Goal: Navigation & Orientation: Find specific page/section

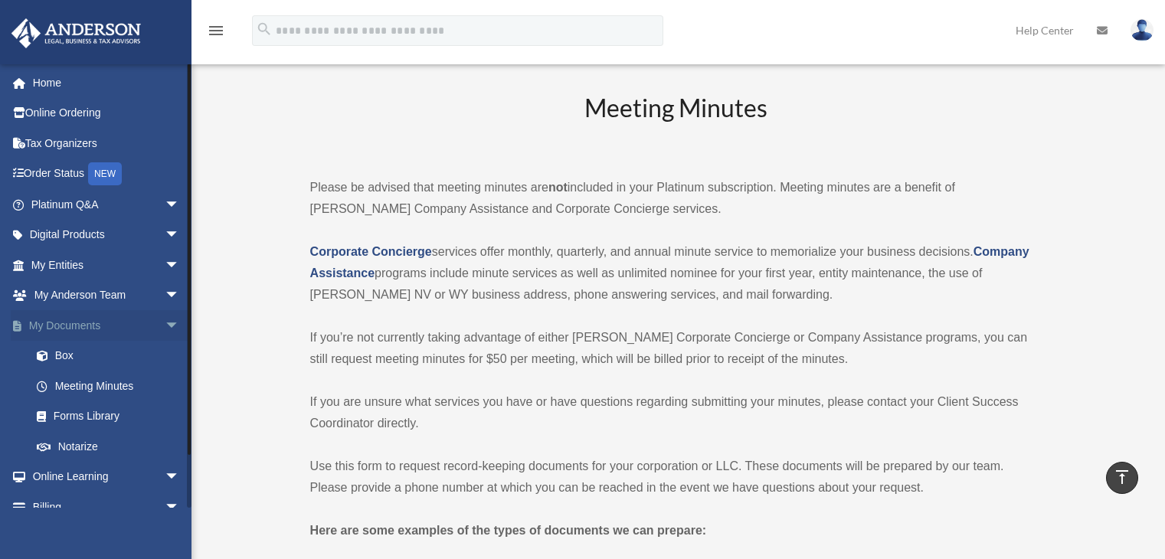
scroll to position [919, 0]
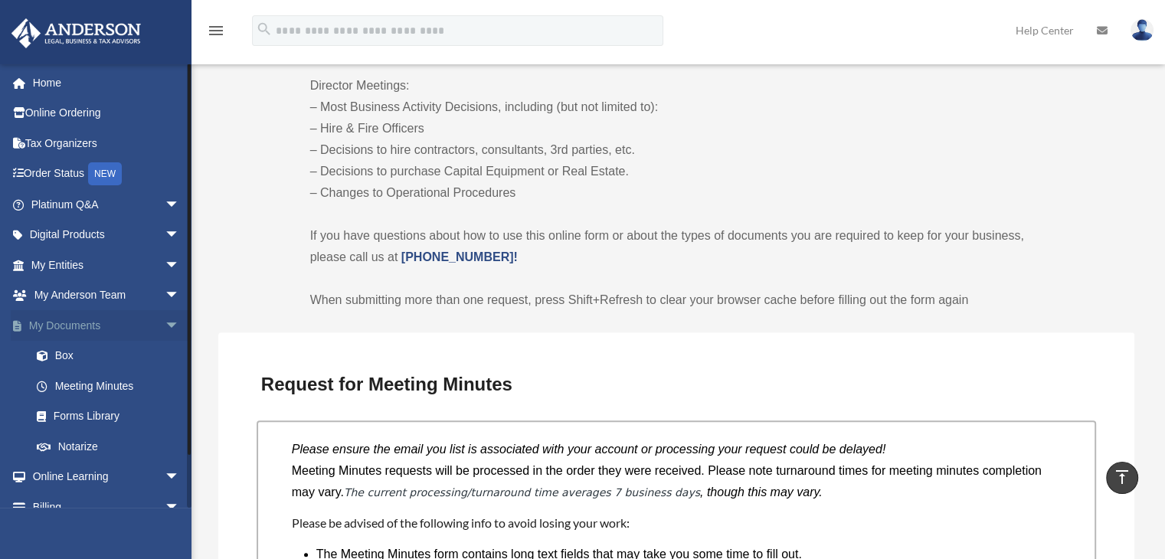
click at [165, 331] on span "arrow_drop_down" at bounding box center [180, 325] width 31 height 31
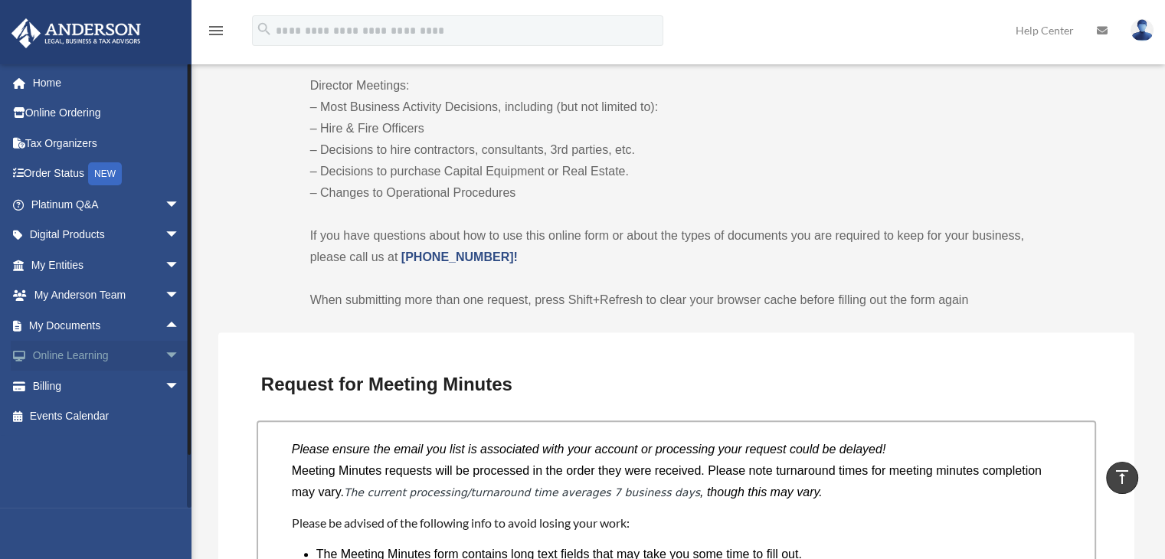
scroll to position [996, 0]
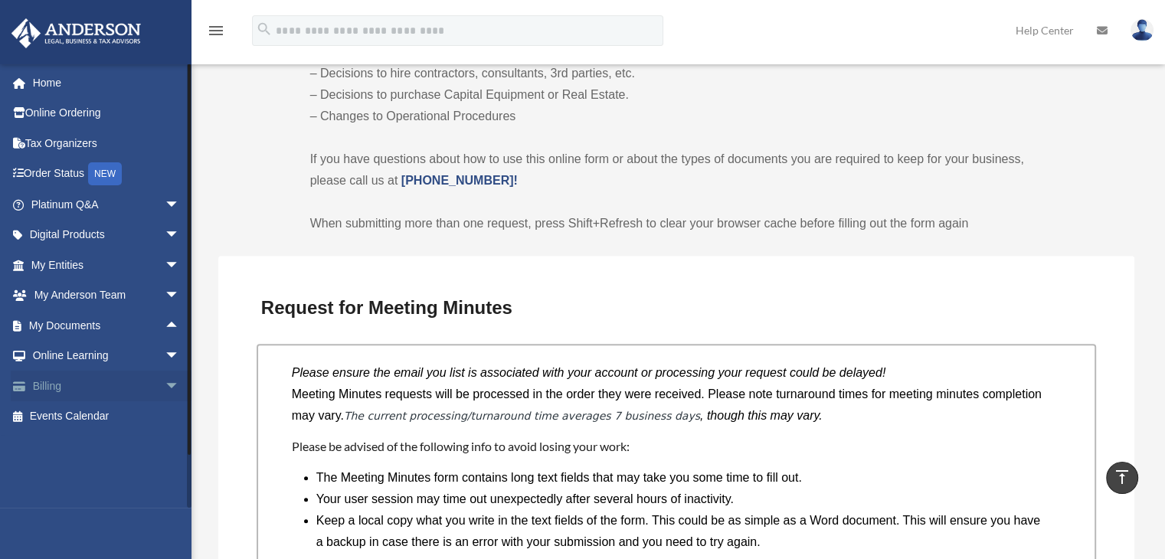
click at [165, 382] on span "arrow_drop_down" at bounding box center [180, 386] width 31 height 31
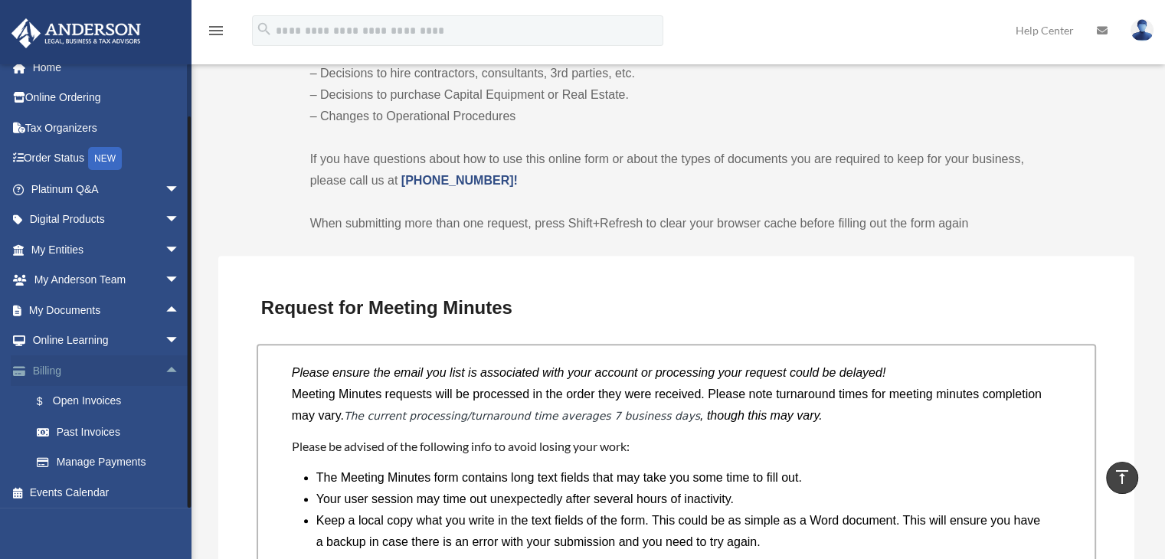
scroll to position [18, 0]
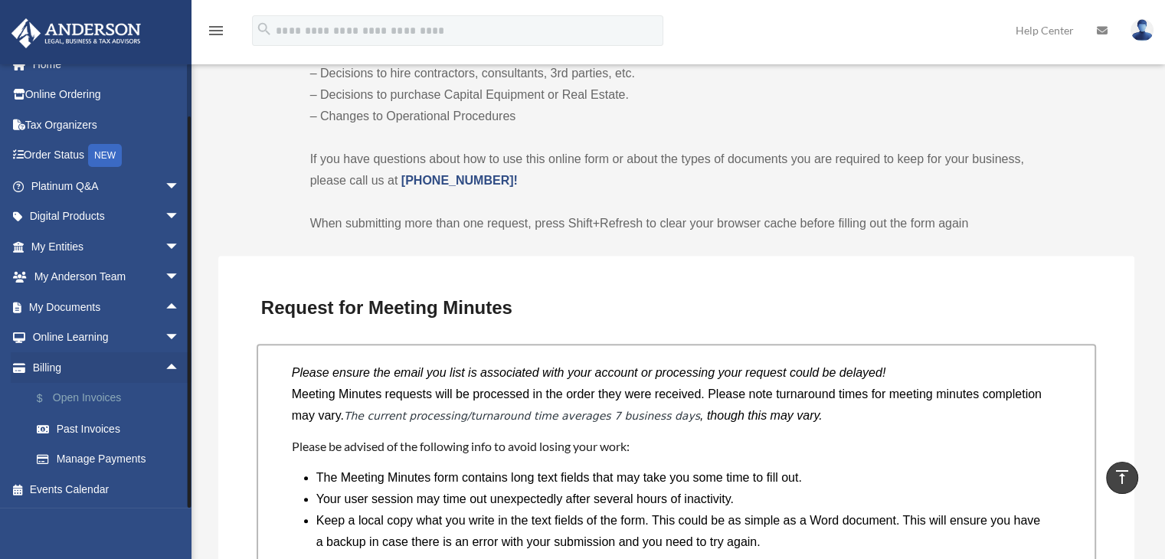
click at [115, 396] on link "$ Open Invoices" at bounding box center [112, 398] width 182 height 31
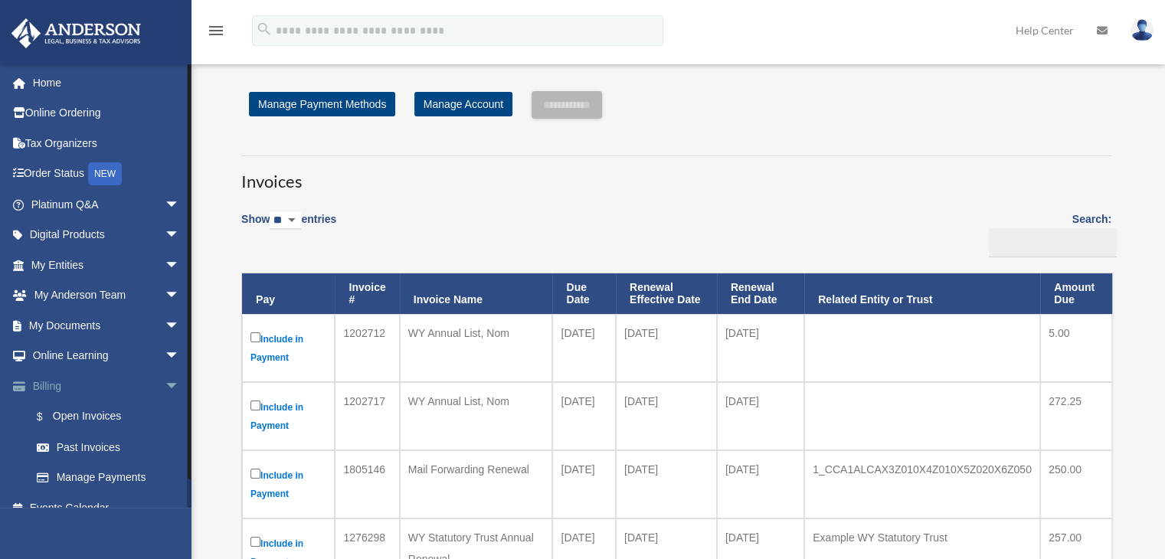
click at [165, 375] on span "arrow_drop_down" at bounding box center [180, 386] width 31 height 31
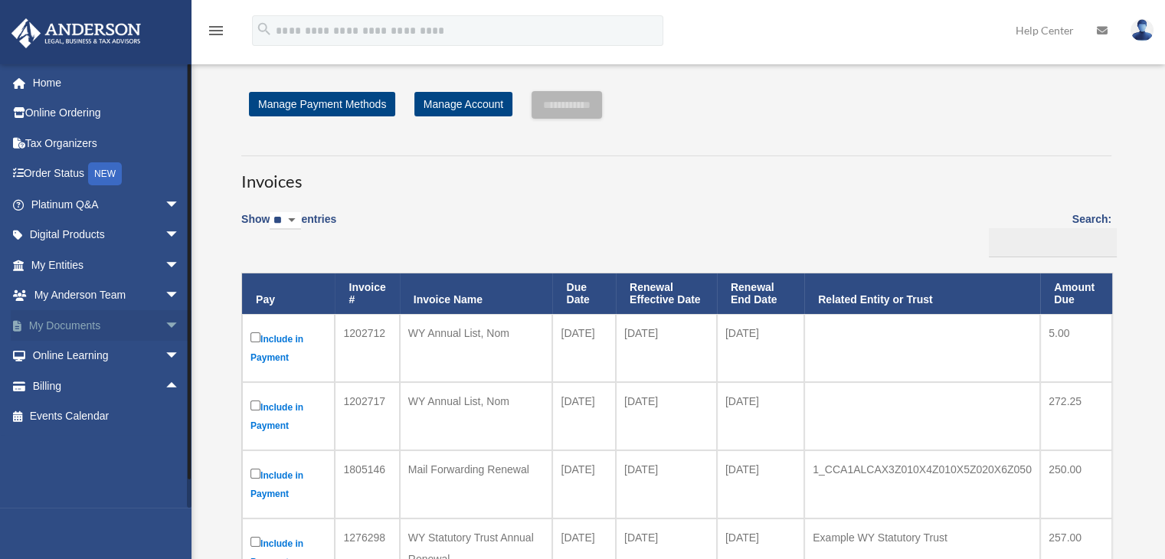
click at [165, 329] on span "arrow_drop_down" at bounding box center [180, 325] width 31 height 31
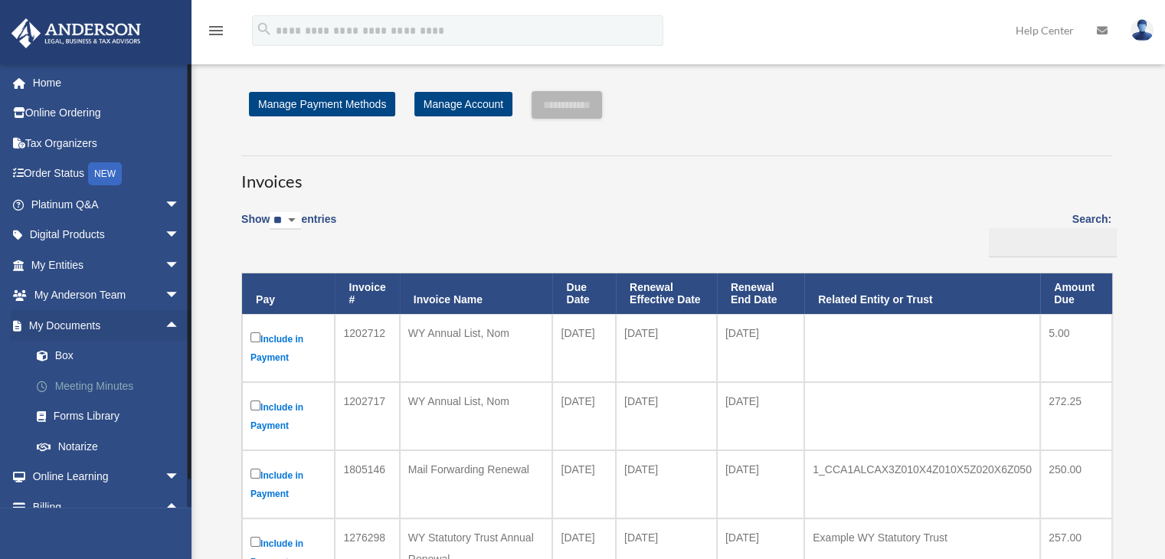
click at [103, 385] on link "Meeting Minutes" at bounding box center [112, 386] width 182 height 31
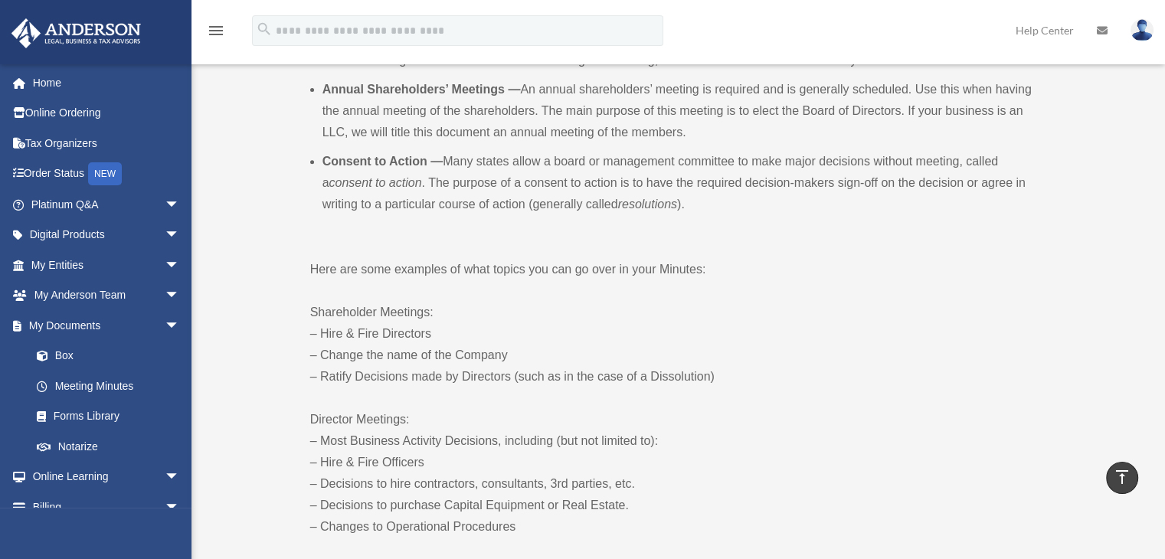
scroll to position [383, 0]
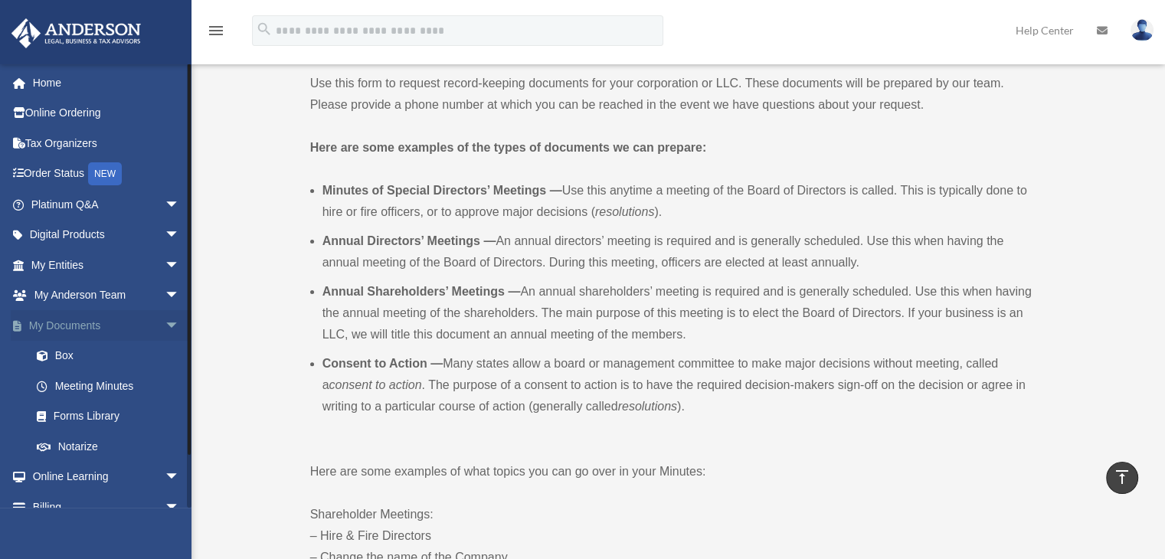
click at [169, 323] on span "arrow_drop_down" at bounding box center [180, 325] width 31 height 31
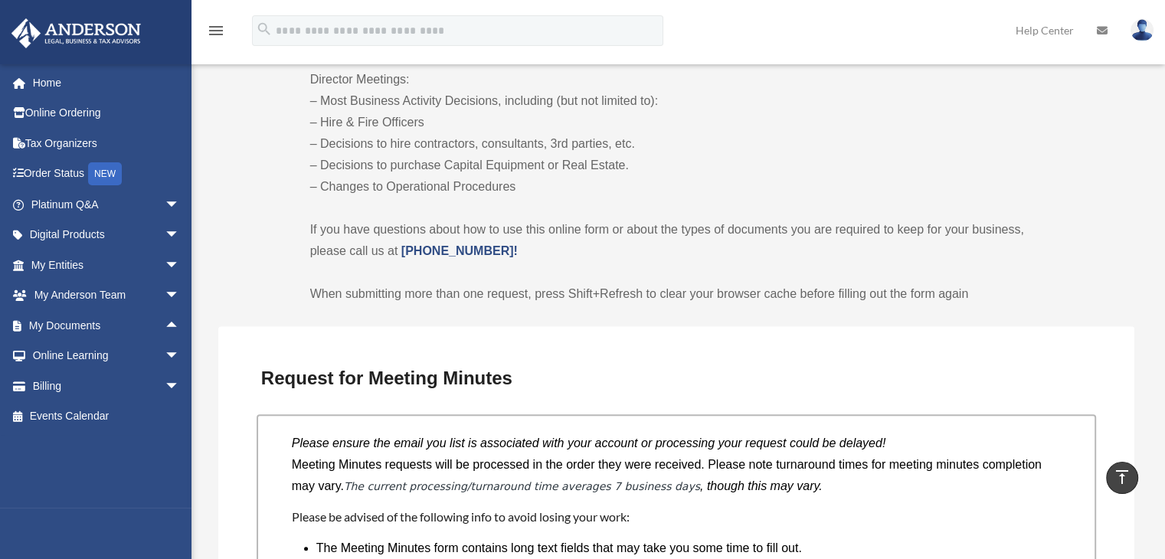
scroll to position [1073, 0]
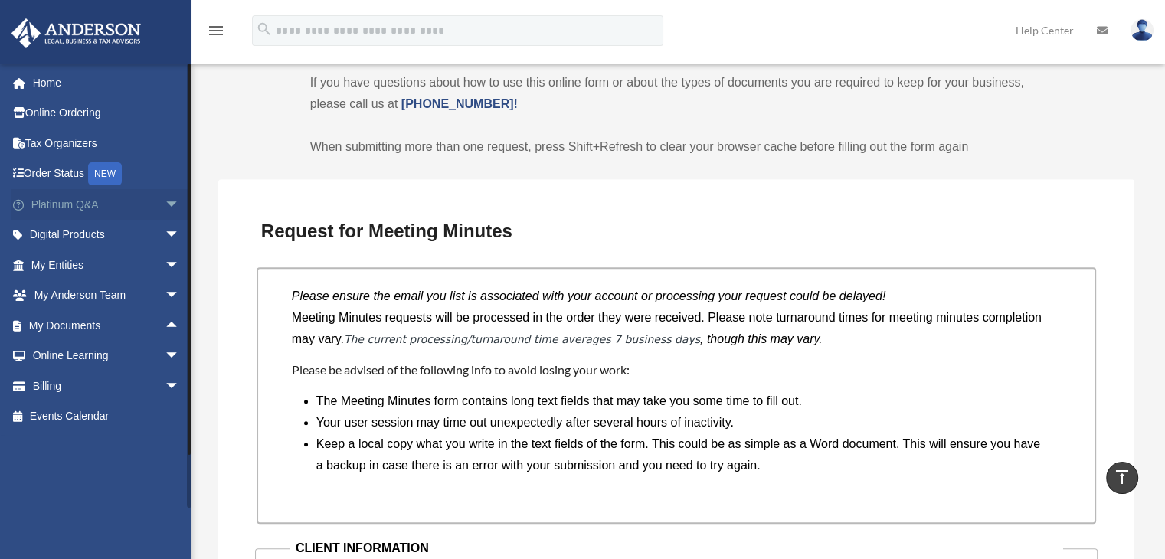
click at [169, 199] on span "arrow_drop_down" at bounding box center [180, 204] width 31 height 31
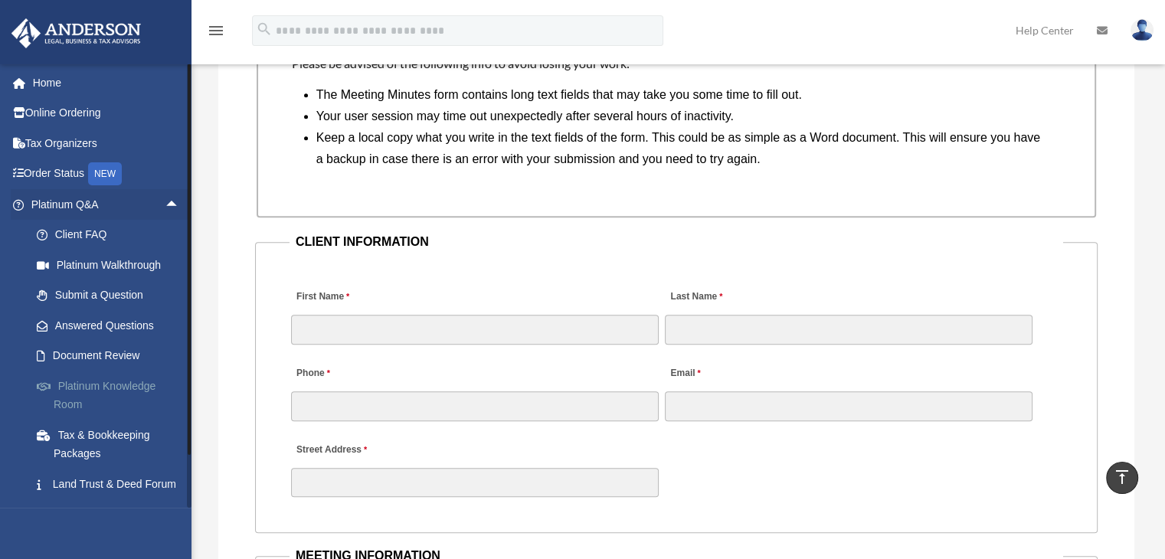
scroll to position [153, 0]
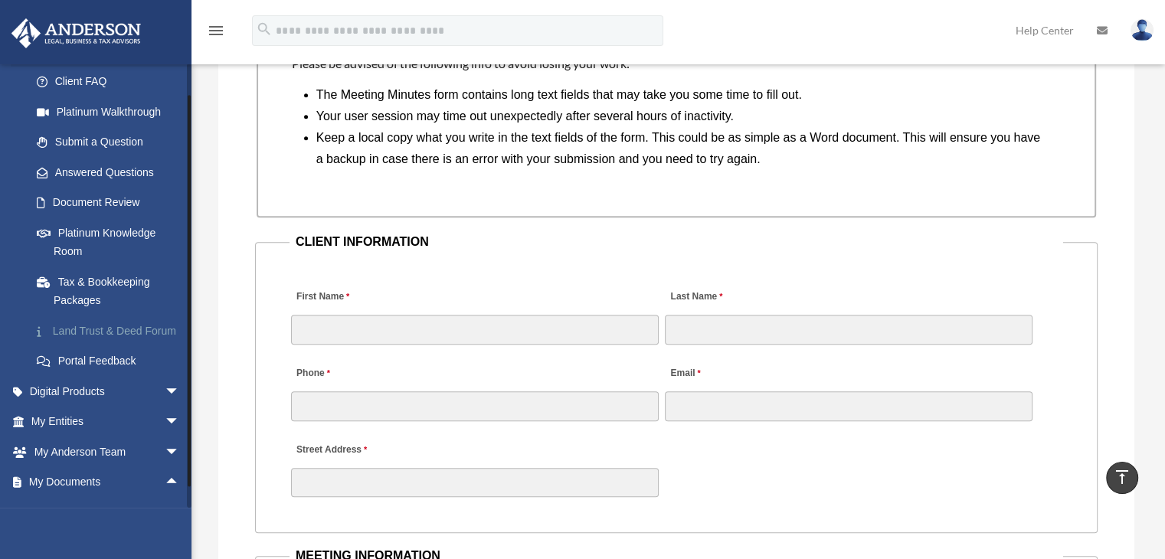
click at [79, 333] on link "Land Trust & Deed Forum" at bounding box center [112, 331] width 182 height 31
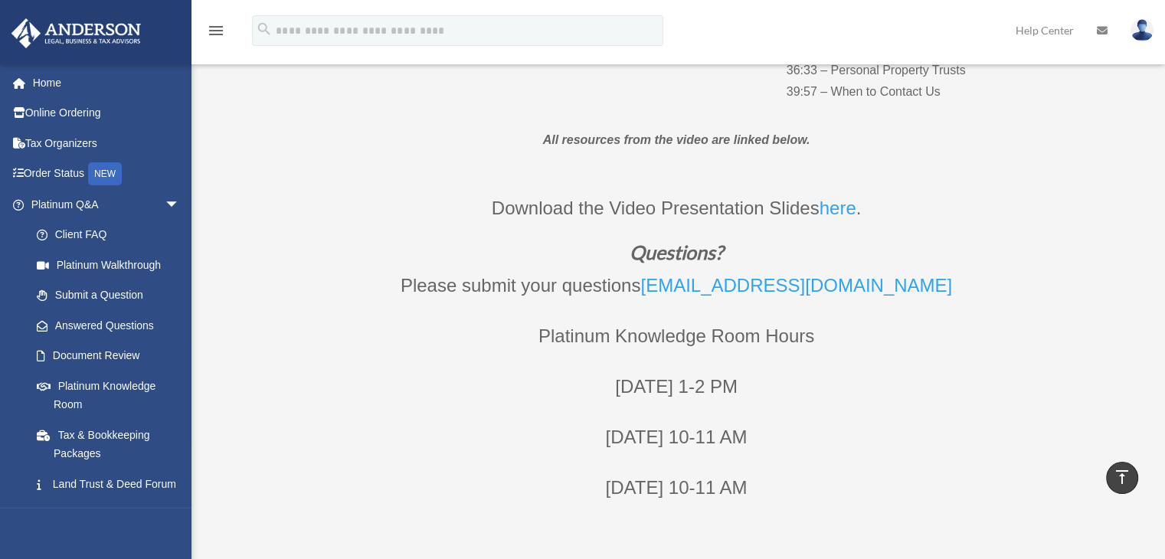
scroll to position [306, 0]
